Goal: Task Accomplishment & Management: Complete application form

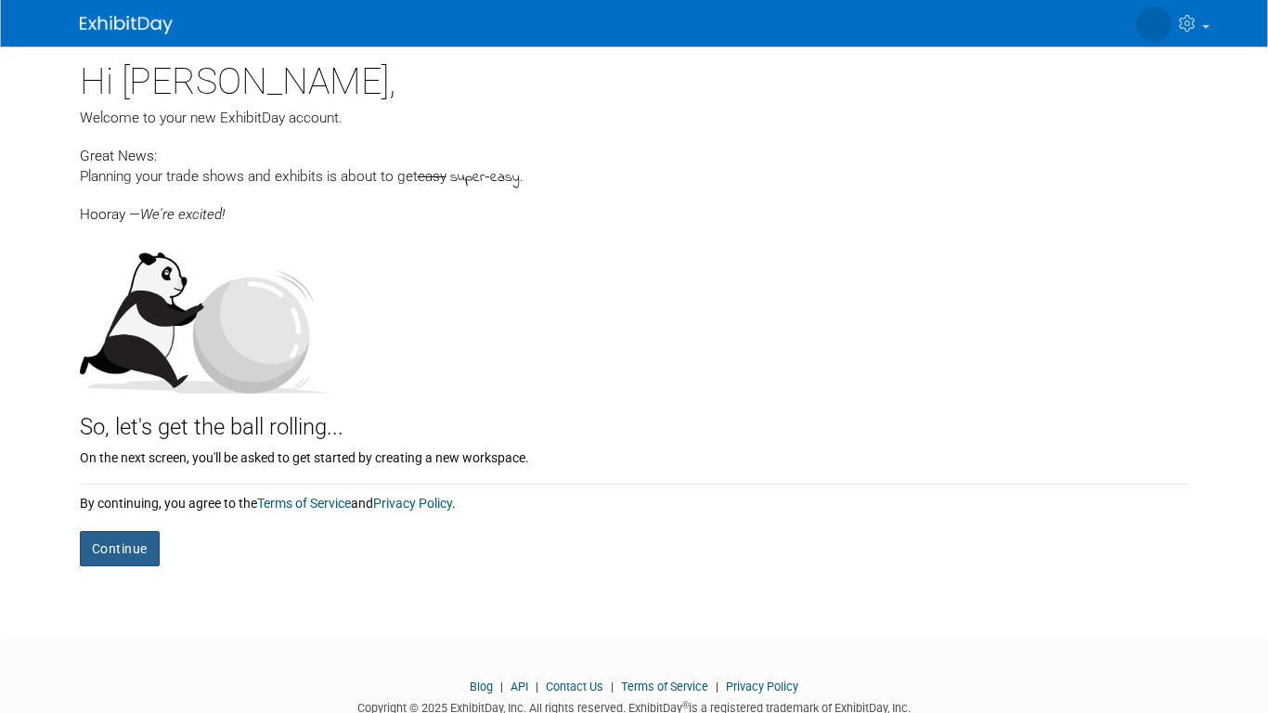
click at [101, 556] on button "Continue" at bounding box center [120, 548] width 80 height 35
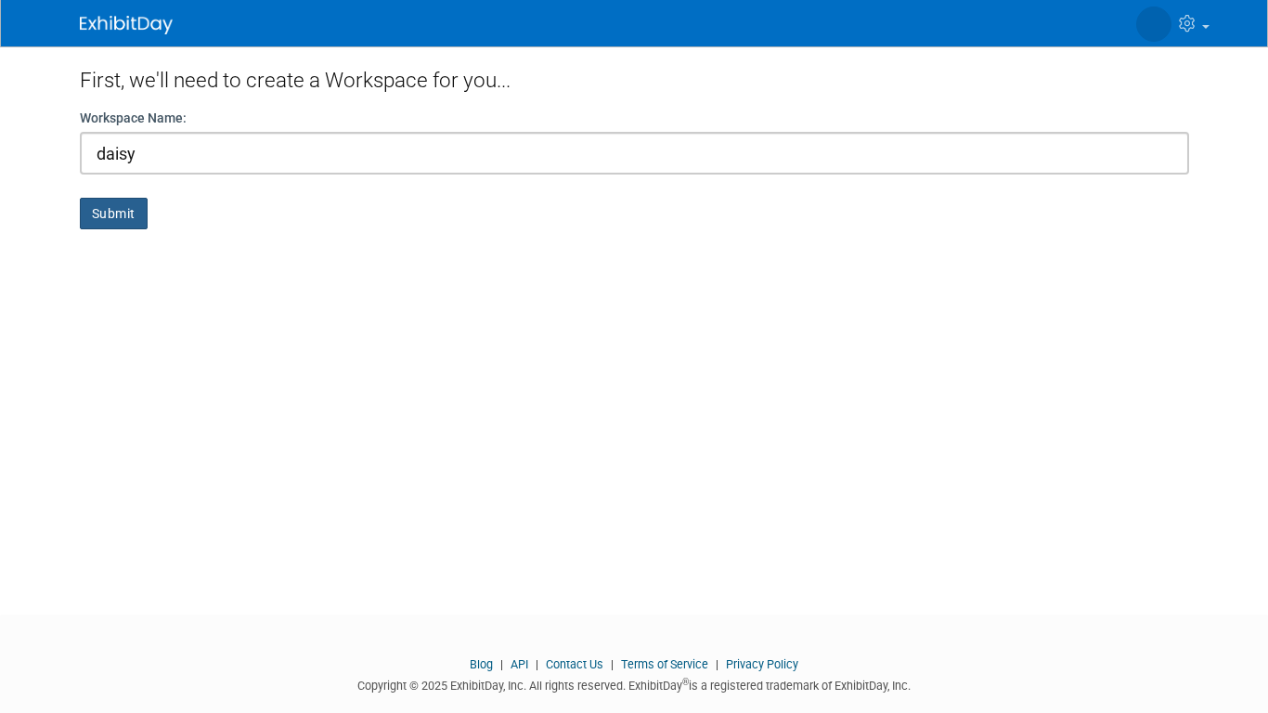
type input "daisy"
click at [106, 208] on button "Submit" at bounding box center [114, 214] width 68 height 32
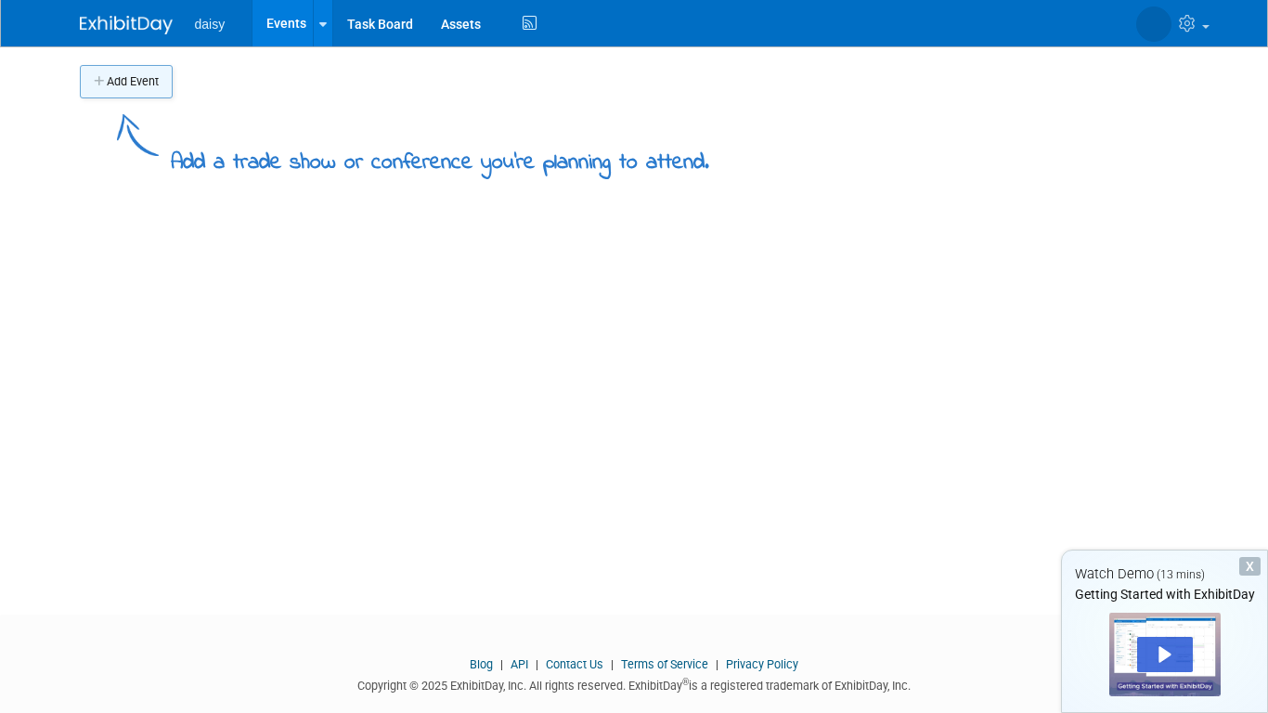
click at [138, 77] on button "Add Event" at bounding box center [126, 81] width 93 height 33
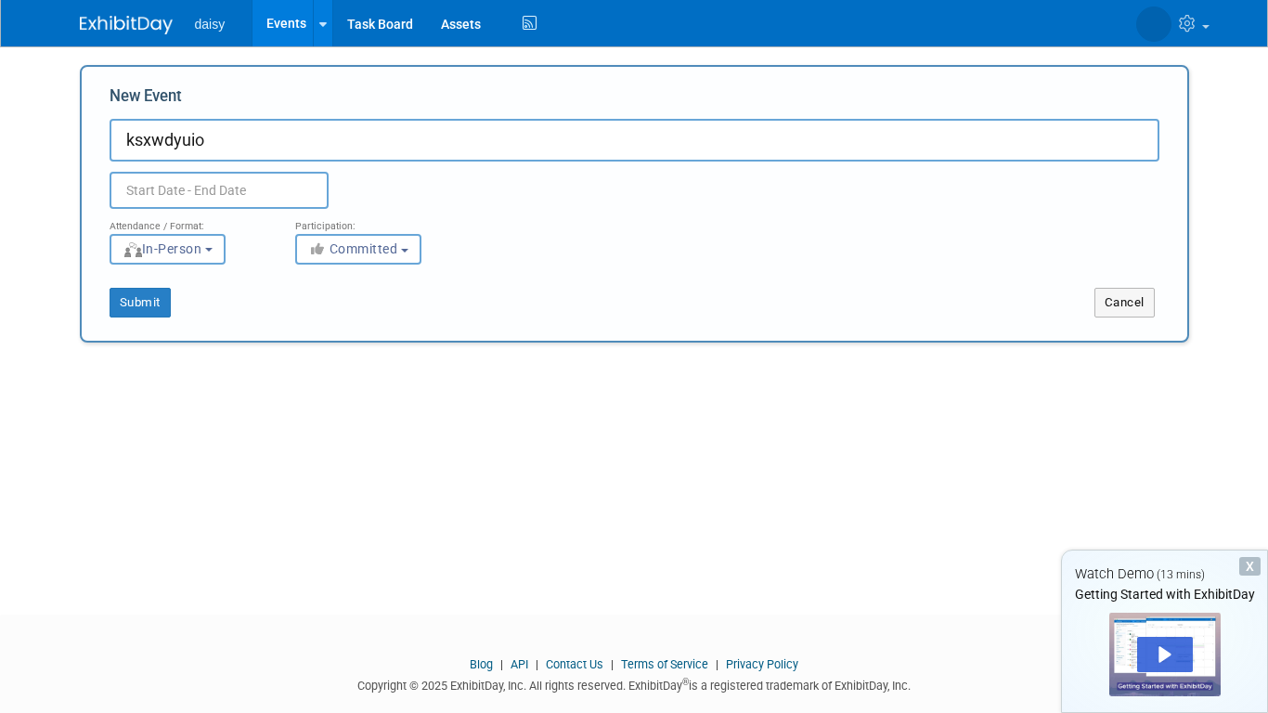
type input "ksxwdyuio"
click at [186, 192] on input "text" at bounding box center [219, 190] width 219 height 37
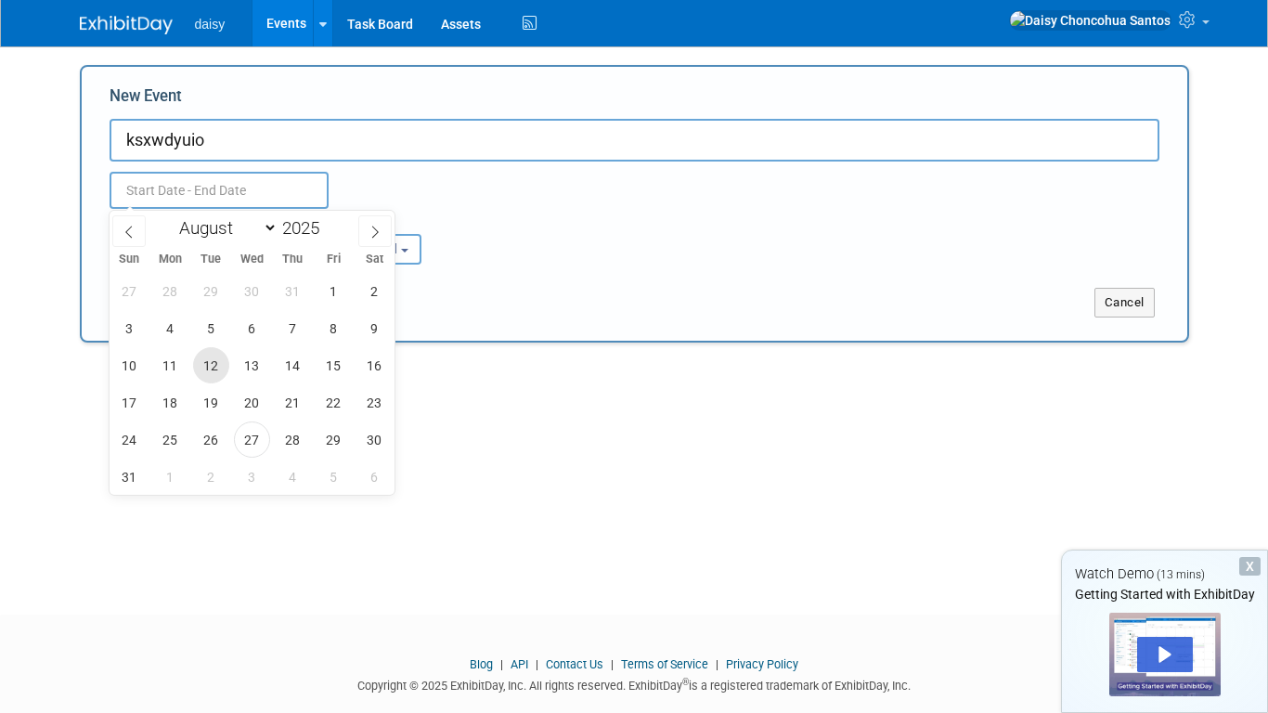
click at [208, 351] on span "12" at bounding box center [211, 365] width 36 height 36
type input "[DATE] to [DATE]"
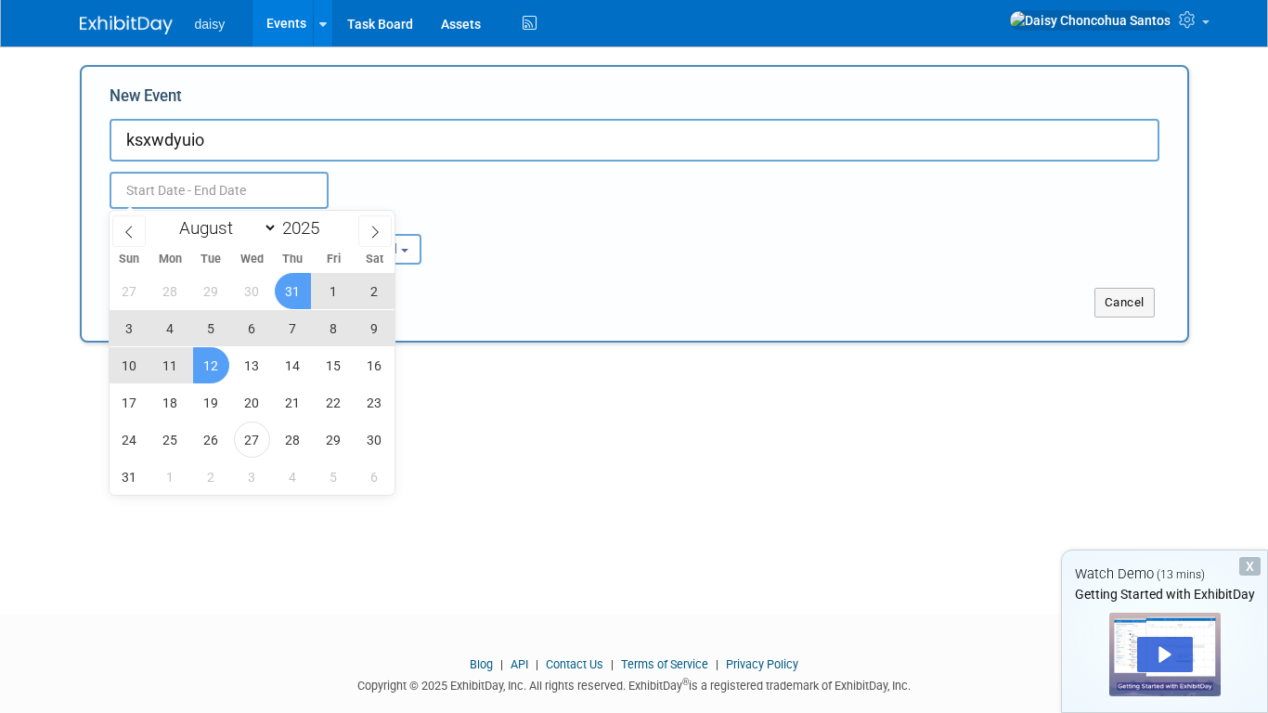
type input "[DATE] to [DATE]"
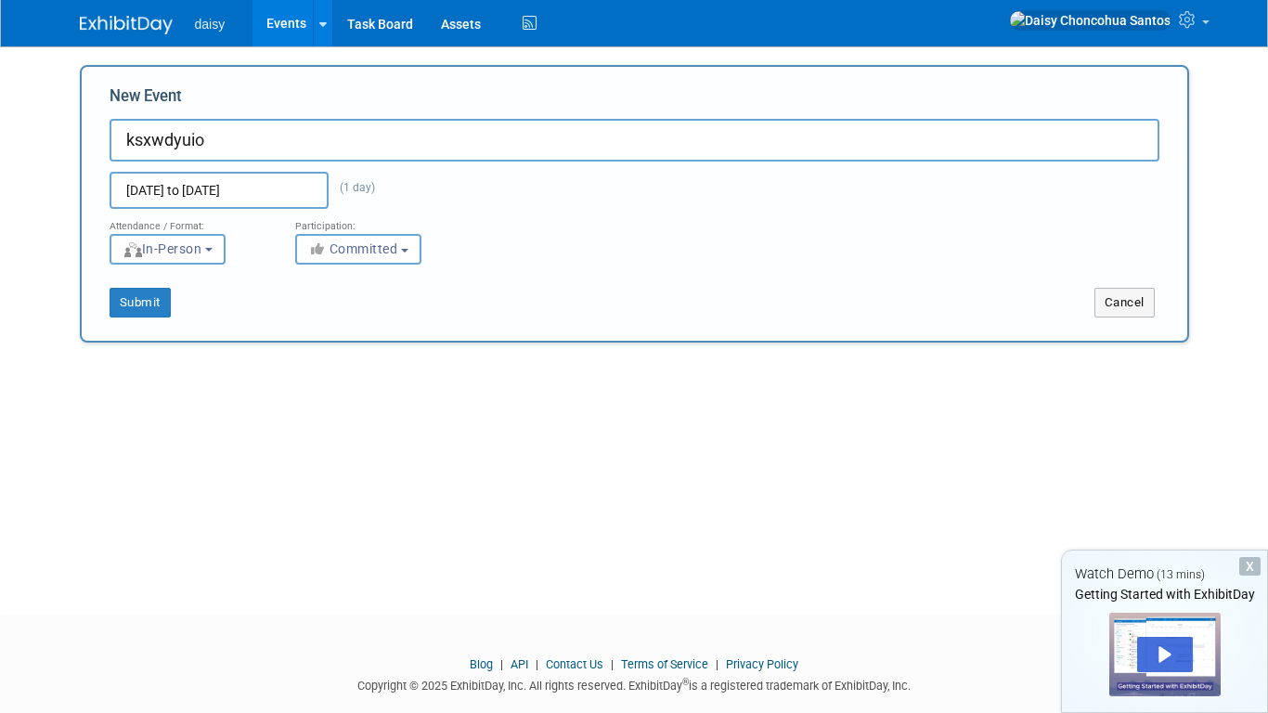
click at [511, 253] on div "Attendance / Format: <img src="[URL][DOMAIN_NAME]" style="width: 19px; margin-t…" at bounding box center [635, 237] width 1078 height 56
click at [124, 308] on button "Submit" at bounding box center [140, 303] width 61 height 30
